Goal: Task Accomplishment & Management: Use online tool/utility

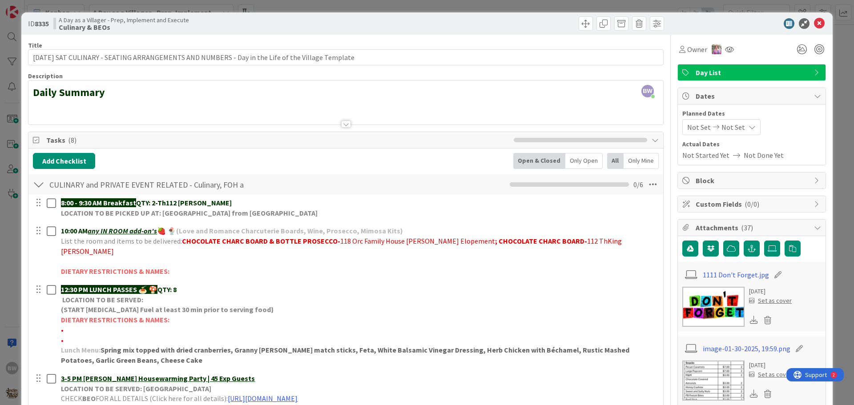
scroll to position [133, 0]
click at [816, 21] on icon at bounding box center [819, 23] width 11 height 11
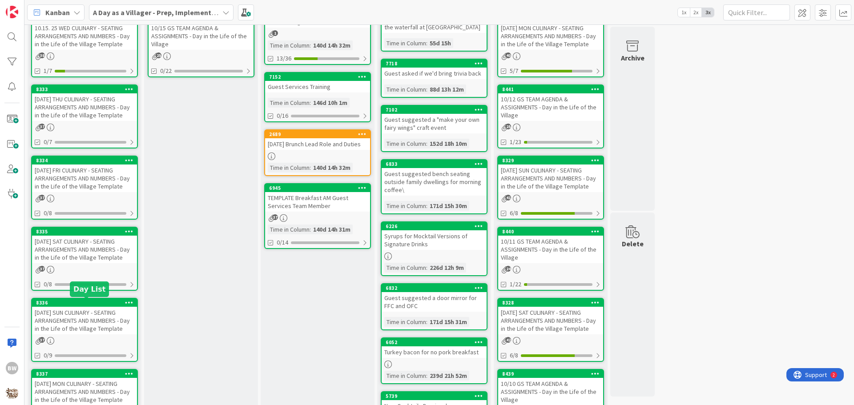
click at [82, 302] on div "8336" at bounding box center [86, 303] width 101 height 6
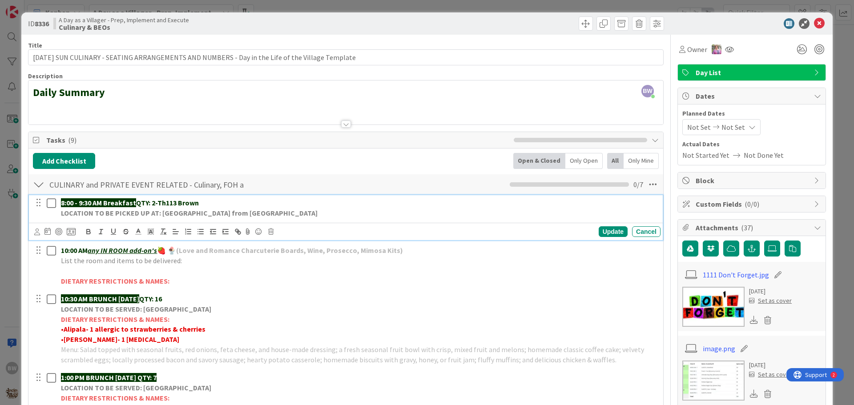
click at [201, 203] on p "8:00 - 9:30 AM Breakfast QTY: 2-Th113 Brown" at bounding box center [359, 203] width 596 height 10
click at [606, 232] on div "Update" at bounding box center [613, 231] width 29 height 11
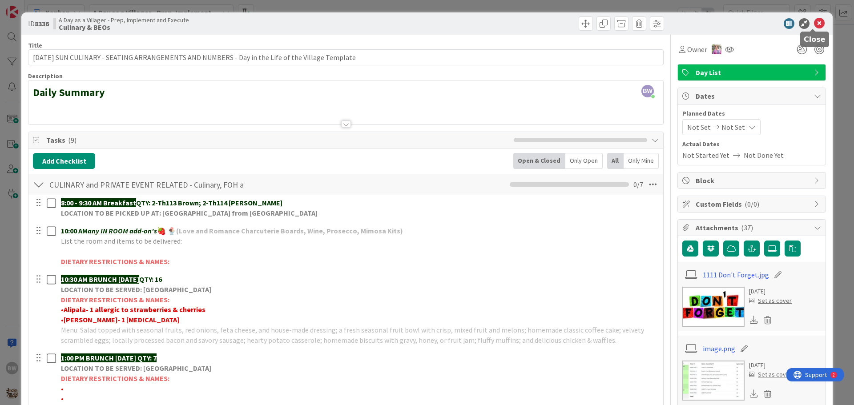
click at [814, 22] on icon at bounding box center [819, 23] width 11 height 11
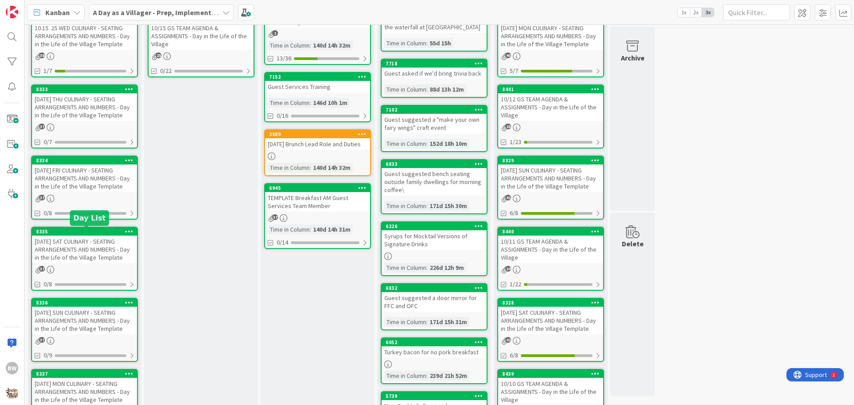
click at [80, 233] on div "8335" at bounding box center [86, 232] width 101 height 6
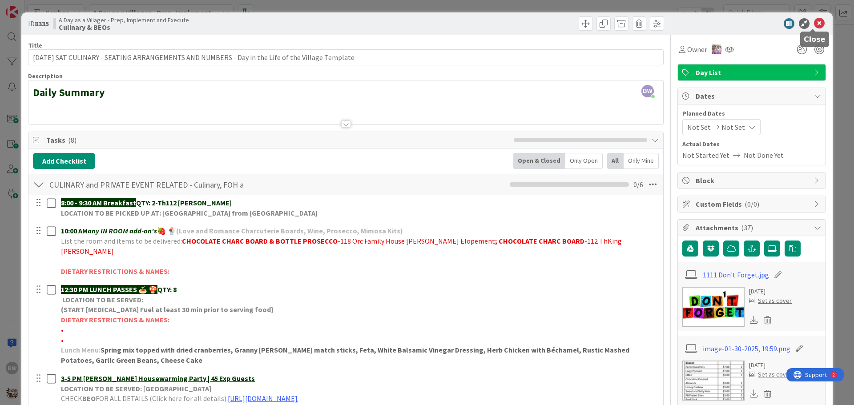
click at [814, 23] on icon at bounding box center [819, 23] width 11 height 11
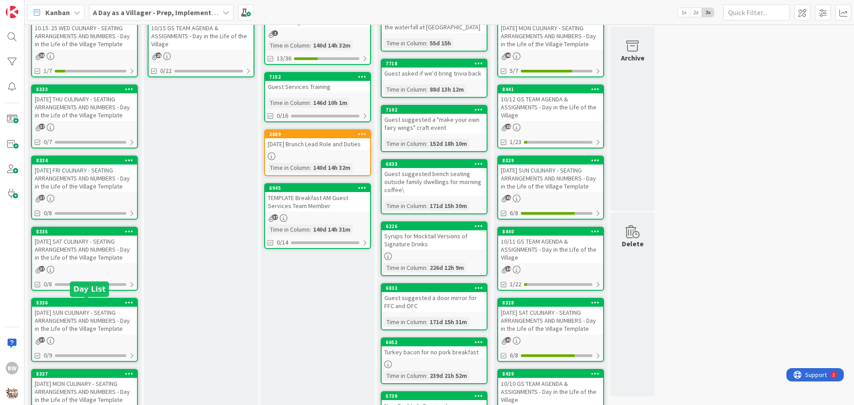
click at [73, 300] on div "8336" at bounding box center [86, 303] width 101 height 6
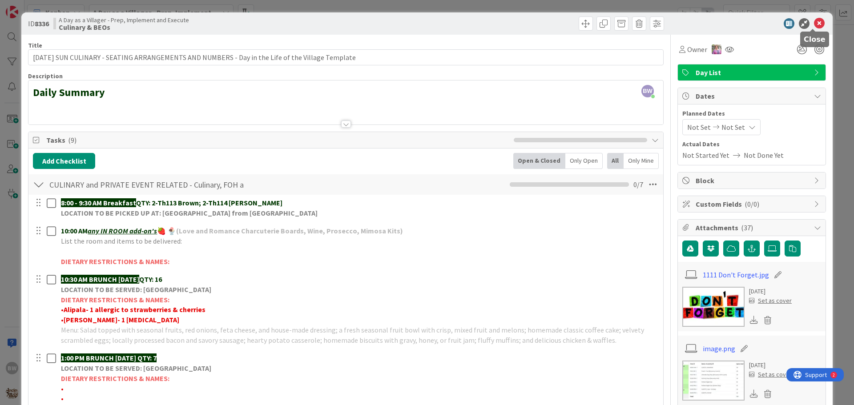
click at [814, 23] on icon at bounding box center [819, 23] width 11 height 11
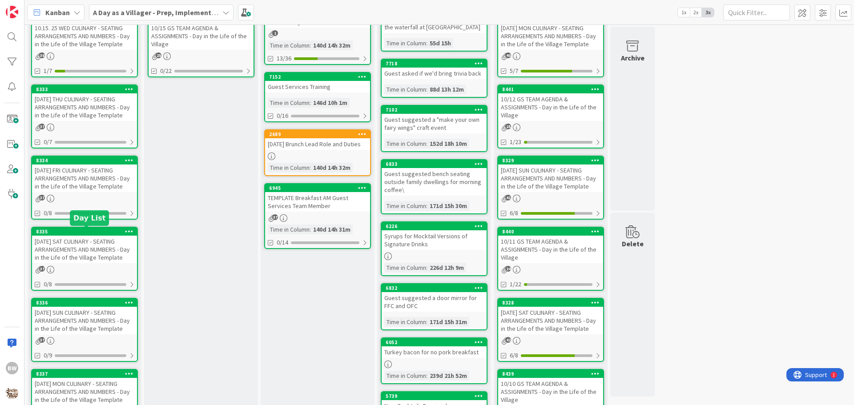
click at [77, 230] on div "8335" at bounding box center [86, 232] width 101 height 6
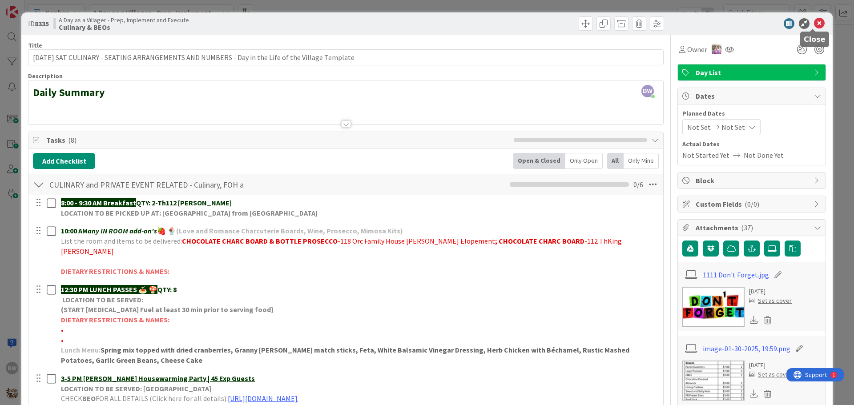
click at [814, 21] on icon at bounding box center [819, 23] width 11 height 11
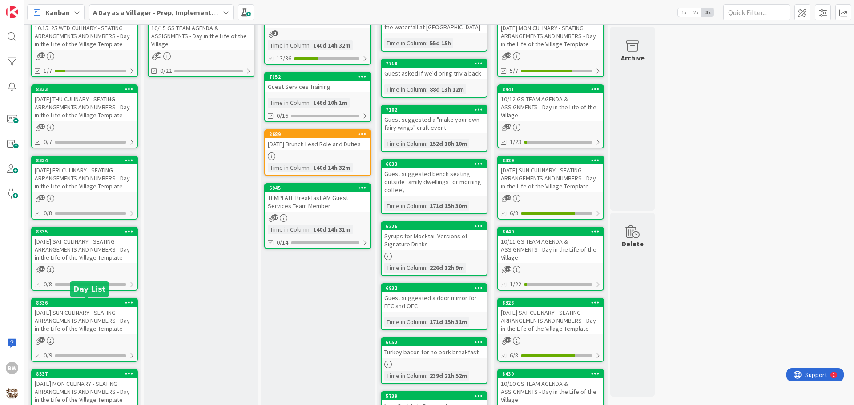
click at [81, 304] on div "8336" at bounding box center [86, 303] width 101 height 6
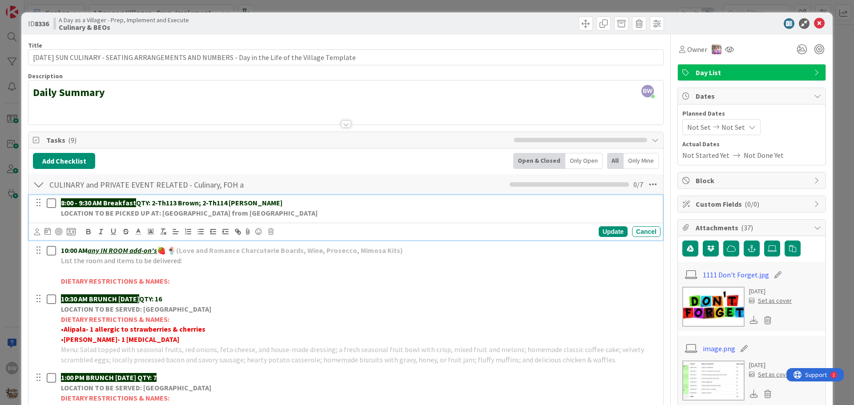
click at [254, 200] on p "8:00 - 9:30 AM Breakfast QTY: 2-Th113 Brown; 2-Th114 [PERSON_NAME]" at bounding box center [359, 203] width 596 height 10
click at [606, 234] on div "Update" at bounding box center [613, 231] width 29 height 11
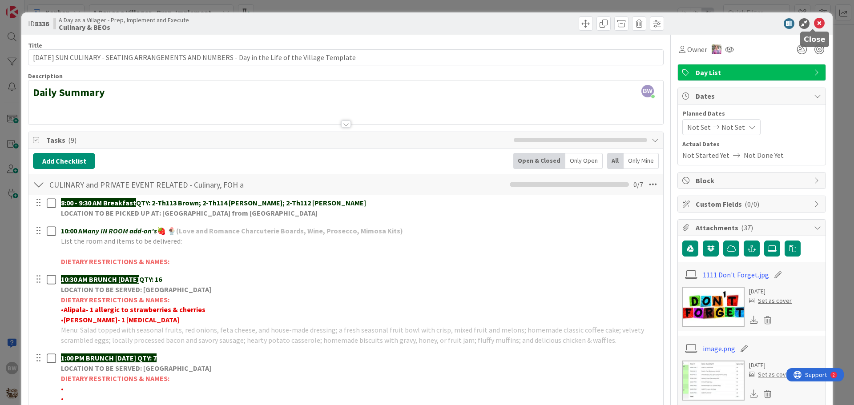
click at [814, 23] on icon at bounding box center [819, 23] width 11 height 11
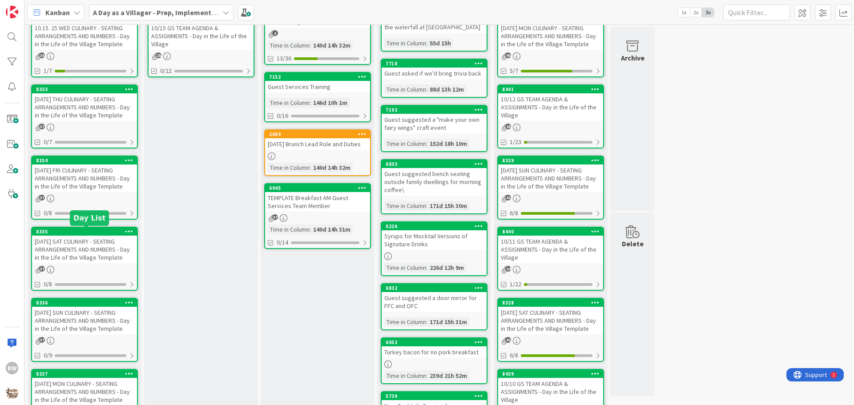
click at [86, 234] on div "8335" at bounding box center [86, 232] width 101 height 6
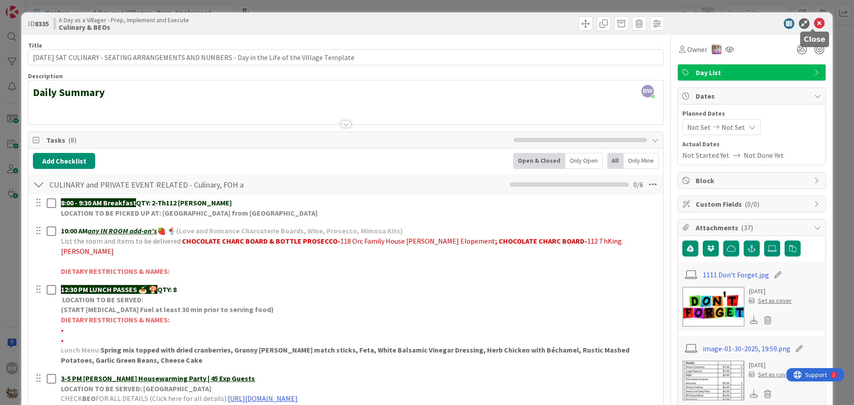
click at [815, 24] on icon at bounding box center [819, 23] width 11 height 11
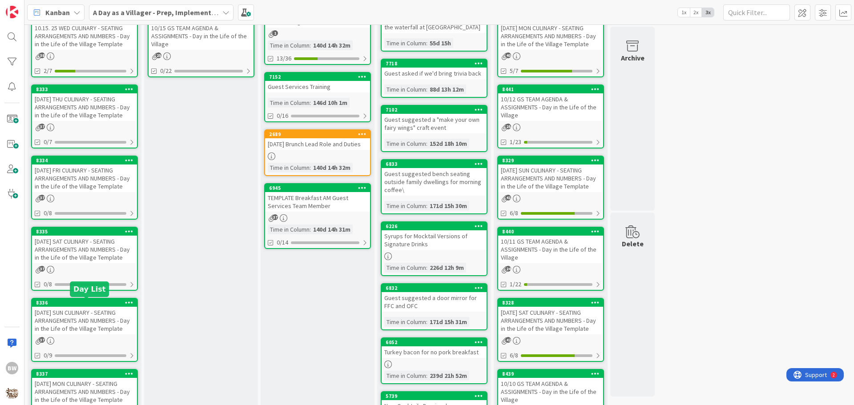
click at [74, 305] on div "8336" at bounding box center [86, 303] width 101 height 6
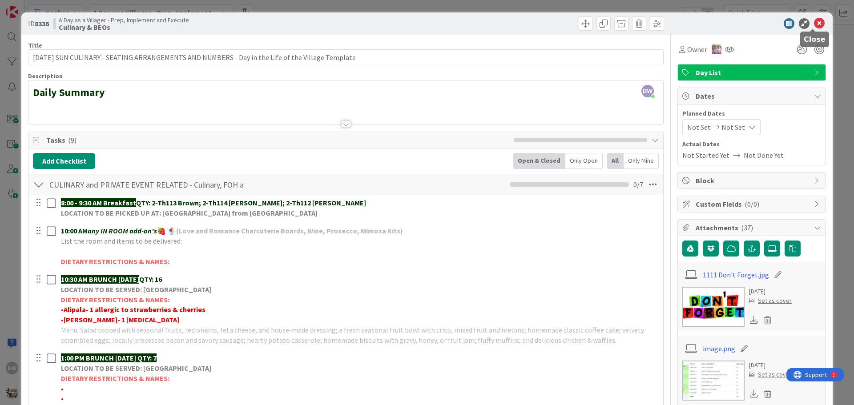
click at [814, 21] on icon at bounding box center [819, 23] width 11 height 11
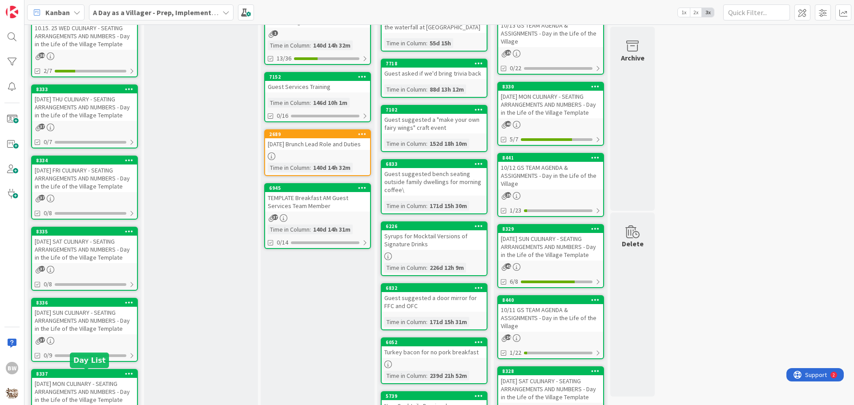
click at [77, 374] on div "8337" at bounding box center [86, 374] width 101 height 6
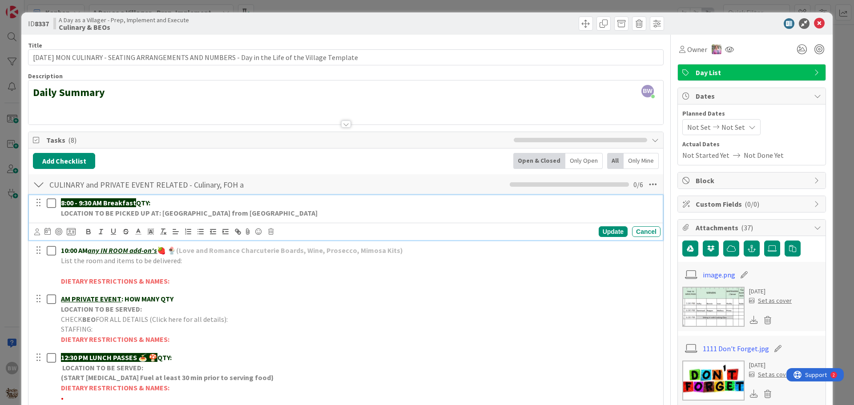
click at [165, 207] on p "8:00 - 9:30 AM Breakfast QTY:" at bounding box center [359, 203] width 596 height 10
click at [605, 230] on div "Update" at bounding box center [613, 231] width 29 height 11
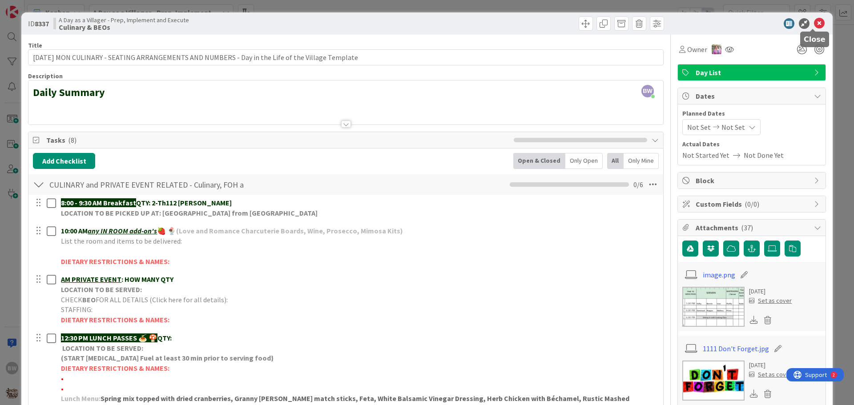
click at [817, 19] on icon at bounding box center [819, 23] width 11 height 11
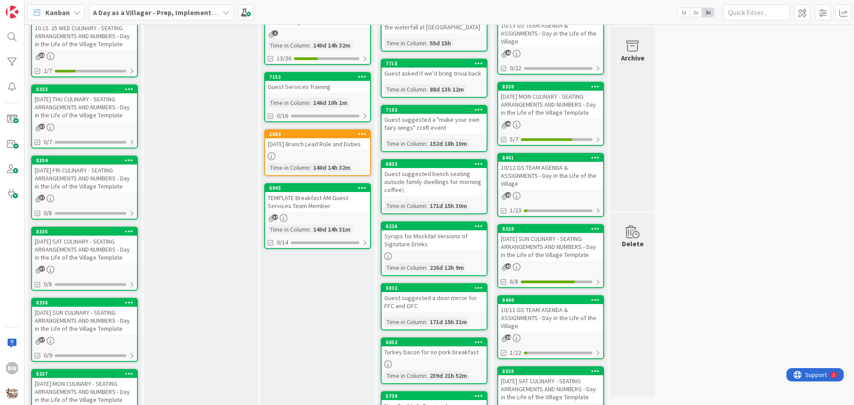
click at [79, 307] on div "[DATE] SUN CULINARY - SEATING ARRANGEMENTS AND NUMBERS - Day in the Life of the…" at bounding box center [84, 321] width 105 height 28
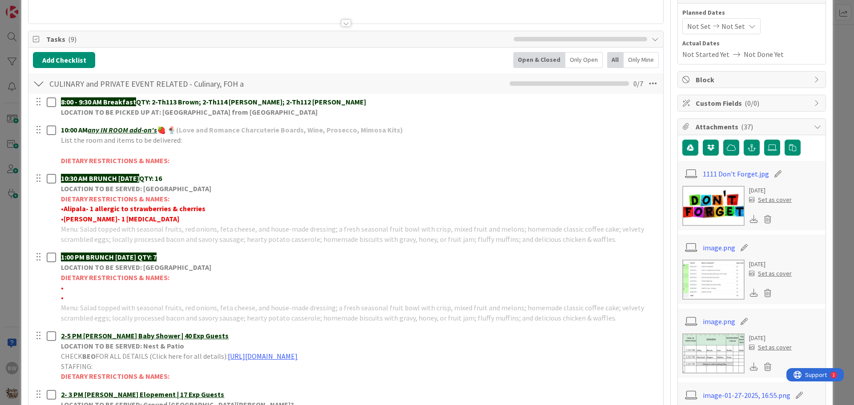
scroll to position [133, 0]
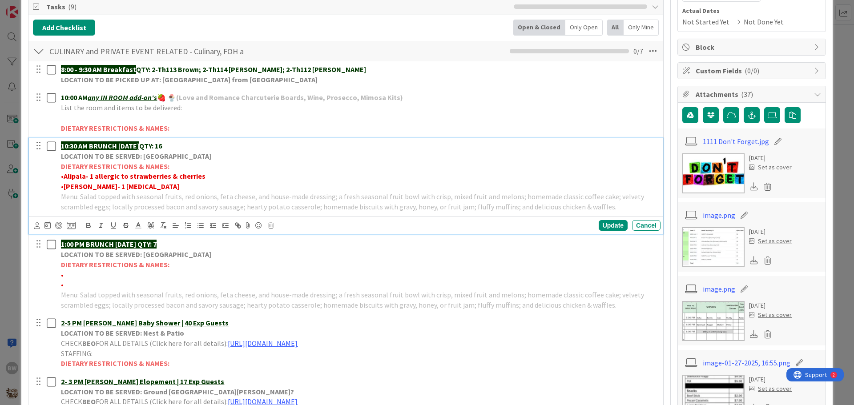
click at [92, 175] on strong "Alipala- 1 allergic to strawberries & cherries" at bounding box center [135, 176] width 142 height 9
click at [132, 175] on strong "Alipala- *1 allergic to strawberries & cherries" at bounding box center [136, 176] width 145 height 9
click at [179, 176] on strong "Alipala- *1 allergic to Strawberries & cherries" at bounding box center [136, 176] width 145 height 9
click at [208, 175] on p "• Alipala- *1 allergic to Strawberries/cherries" at bounding box center [359, 176] width 596 height 10
drag, startPoint x: 133, startPoint y: 175, endPoint x: 100, endPoint y: 177, distance: 32.6
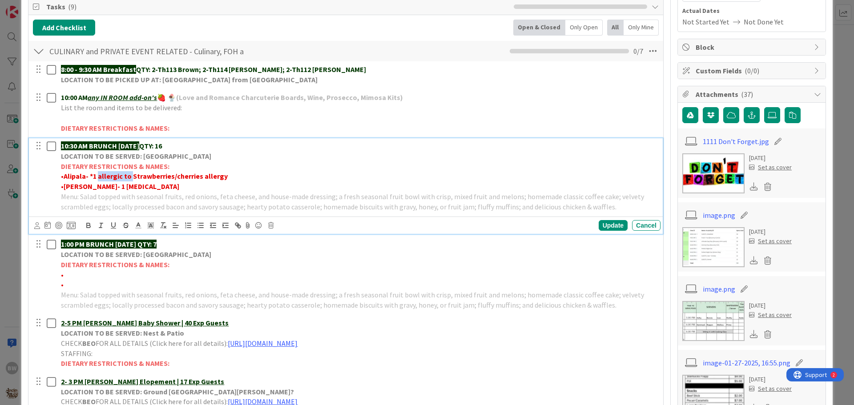
click at [100, 177] on strong "Alipala- *1 allergic to Strawberries/cherries allergy" at bounding box center [146, 176] width 164 height 9
click at [198, 177] on p "• Alipala- *1 Strawberries/cherries allergy" at bounding box center [359, 176] width 596 height 10
drag, startPoint x: 221, startPoint y: 175, endPoint x: 195, endPoint y: 178, distance: 25.9
click at [195, 178] on p "• Alipala- *1 Strawberries/cherries allergy -[GEOGRAPHIC_DATA]" at bounding box center [359, 176] width 596 height 10
click at [89, 224] on icon "button" at bounding box center [89, 226] width 8 height 8
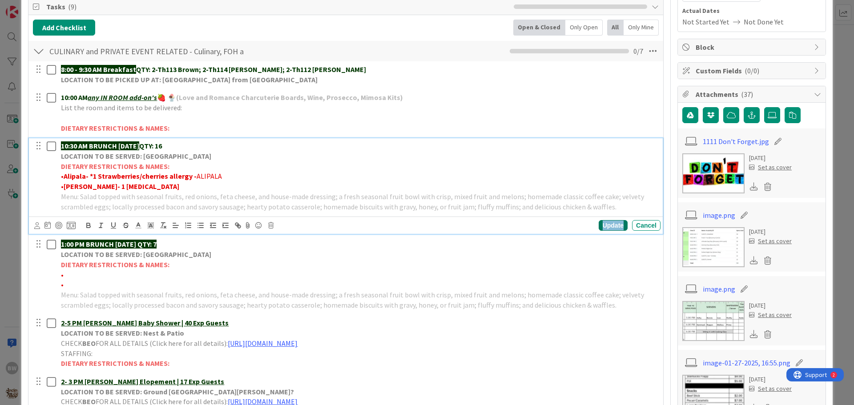
click at [599, 224] on div "Update" at bounding box center [613, 225] width 29 height 11
drag, startPoint x: 88, startPoint y: 186, endPoint x: 66, endPoint y: 190, distance: 22.1
click at [66, 190] on strong "[PERSON_NAME]- 1 [MEDICAL_DATA]" at bounding box center [122, 186] width 116 height 9
drag, startPoint x: 90, startPoint y: 175, endPoint x: 63, endPoint y: 178, distance: 27.3
click at [63, 178] on p "• Alipala- *1 Strawberries/cherries allergy - [GEOGRAPHIC_DATA]" at bounding box center [359, 176] width 596 height 10
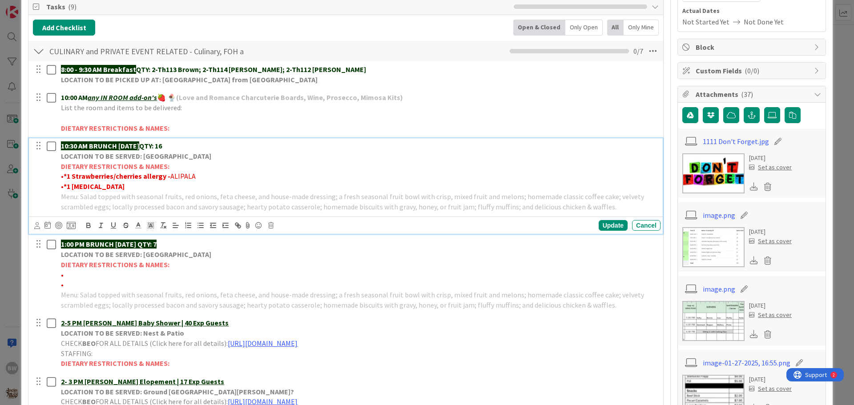
click at [64, 183] on strong "•" at bounding box center [62, 186] width 3 height 9
click at [134, 187] on p "• *1 [MEDICAL_DATA]" at bounding box center [359, 187] width 596 height 10
drag, startPoint x: 145, startPoint y: 183, endPoint x: 124, endPoint y: 186, distance: 21.6
click at [124, 186] on p "• *1 [MEDICAL_DATA] -[PERSON_NAME]" at bounding box center [359, 187] width 596 height 10
drag, startPoint x: 86, startPoint y: 225, endPoint x: 137, endPoint y: 222, distance: 50.4
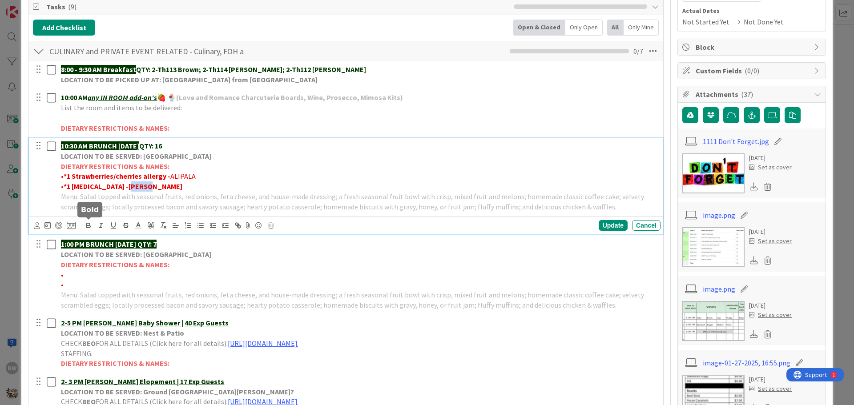
click at [87, 224] on icon "button" at bounding box center [88, 224] width 3 height 2
click at [215, 173] on p "• *1 Strawberries/cherries allergy - [GEOGRAPHIC_DATA]" at bounding box center [359, 176] width 596 height 10
click at [599, 226] on div "Update" at bounding box center [613, 225] width 29 height 11
click at [176, 145] on p "10:30 AM BRUNCH [DATE] QTY: 16" at bounding box center [359, 146] width 596 height 10
click at [605, 228] on div "Update" at bounding box center [613, 225] width 29 height 11
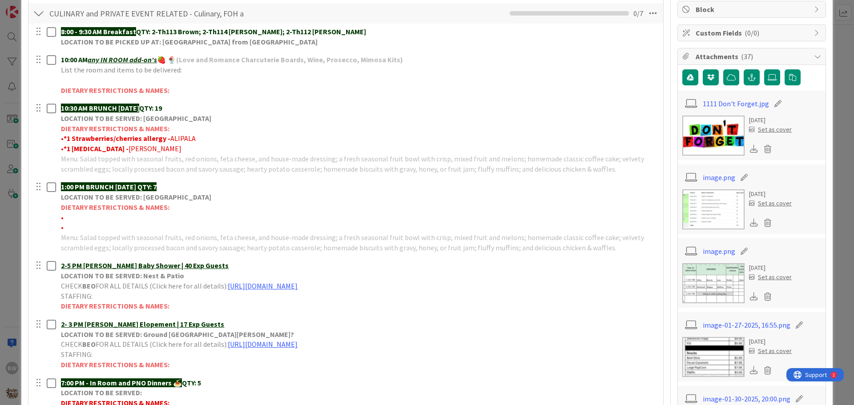
scroll to position [222, 0]
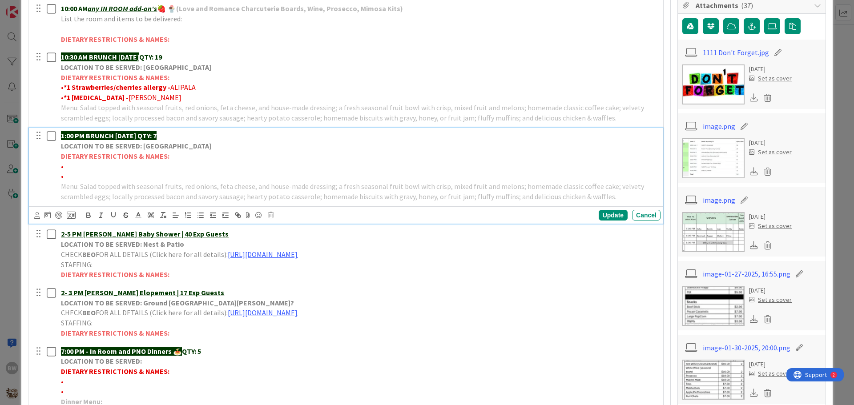
drag, startPoint x: 152, startPoint y: 134, endPoint x: 186, endPoint y: 136, distance: 34.3
click at [186, 136] on p "1:00 PM BRUNCH [DATE] QTY: 7" at bounding box center [359, 136] width 596 height 10
click at [138, 215] on line at bounding box center [138, 215] width 2 height 0
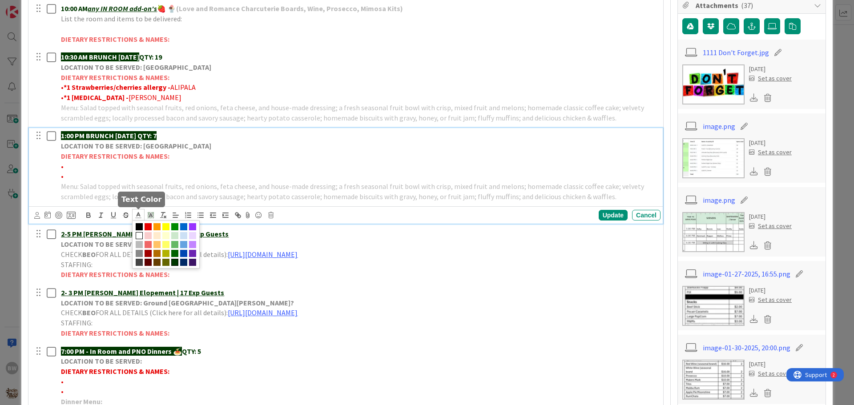
click at [174, 262] on span at bounding box center [174, 262] width 7 height 7
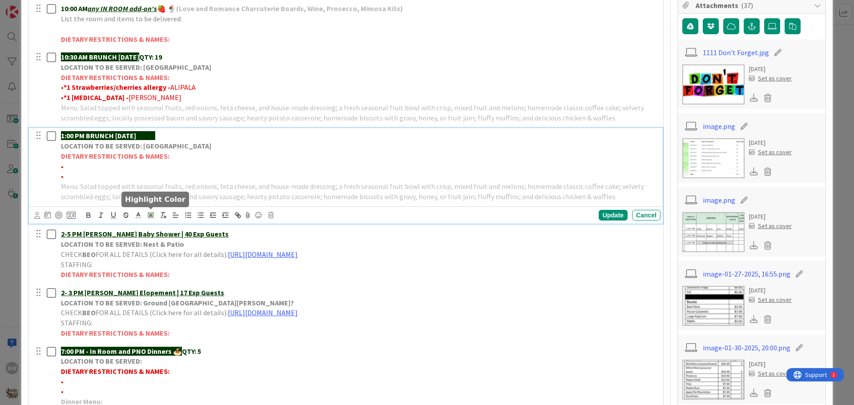
click at [152, 214] on rect at bounding box center [152, 214] width 0 height 0
click at [150, 234] on span at bounding box center [151, 235] width 7 height 7
click at [603, 212] on div "Update" at bounding box center [613, 215] width 29 height 11
drag, startPoint x: 62, startPoint y: 157, endPoint x: 166, endPoint y: 156, distance: 103.7
click at [166, 156] on strong "DIETARY RESTRICTIONS & NAMES:" at bounding box center [115, 156] width 109 height 9
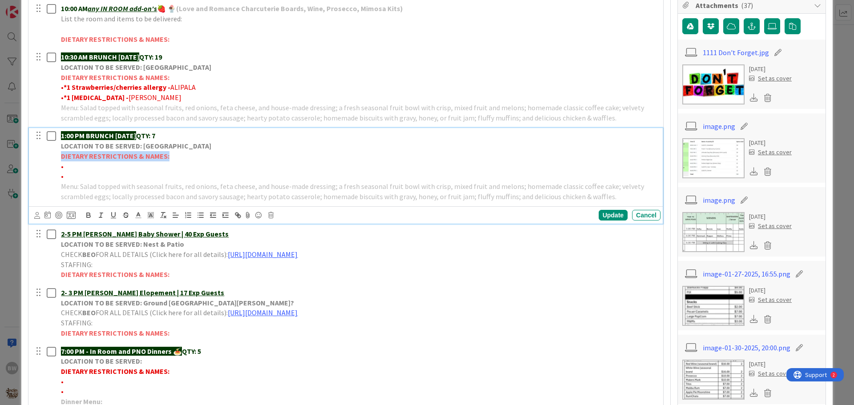
copy strong "DIETARY RESTRICTIONS & NAMES:"
drag, startPoint x: 62, startPoint y: 371, endPoint x: 166, endPoint y: 372, distance: 103.7
click at [166, 372] on strong "DIETARY RESTRICTIONS & NAMES:" at bounding box center [115, 371] width 109 height 9
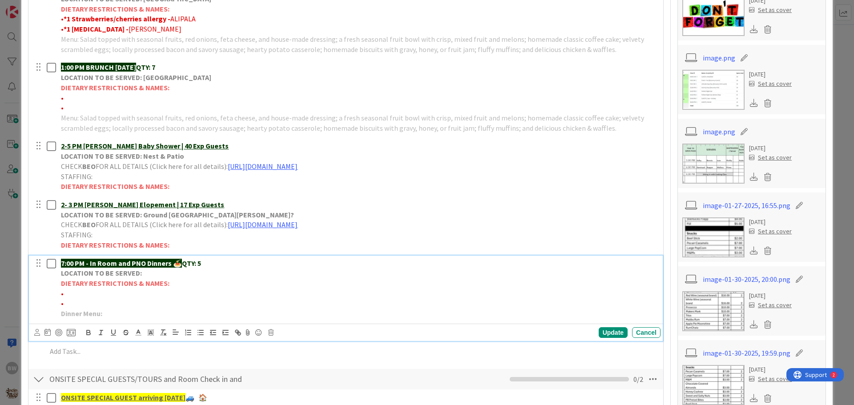
scroll to position [292, 0]
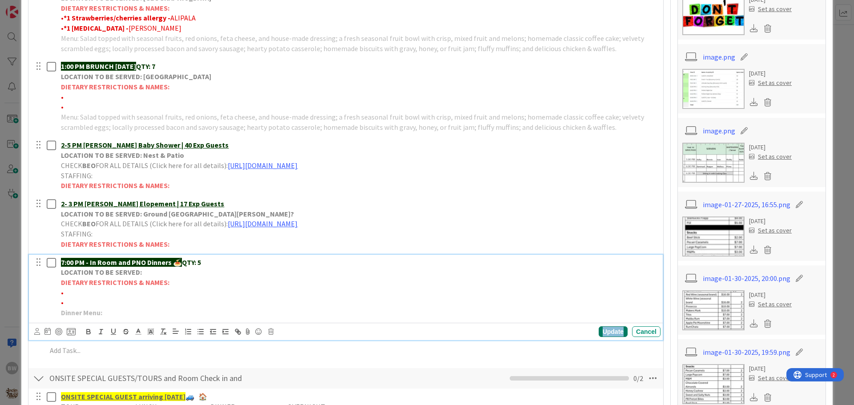
click at [603, 327] on div "Update" at bounding box center [613, 332] width 29 height 11
